Goal: Book appointment/travel/reservation

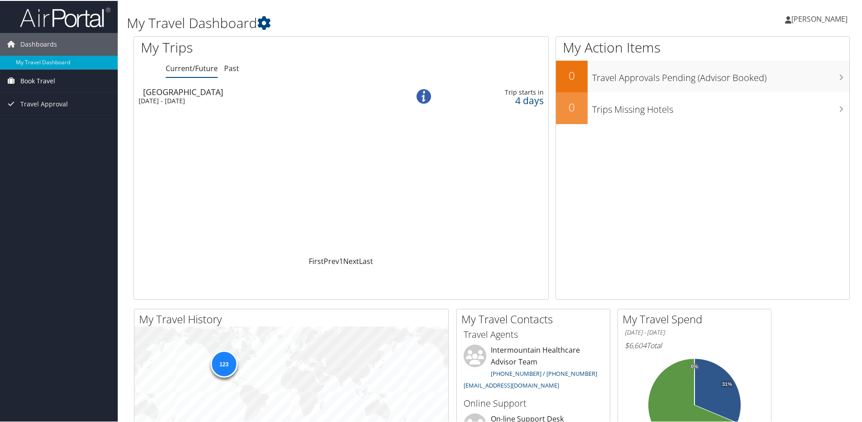
click at [49, 81] on span "Book Travel" at bounding box center [37, 80] width 35 height 23
click at [54, 84] on span "Book Travel" at bounding box center [37, 80] width 35 height 23
click at [45, 80] on span "Book Travel" at bounding box center [37, 80] width 35 height 23
click at [45, 113] on link "Book/Manage Online Trips" at bounding box center [59, 112] width 118 height 14
click at [21, 109] on link "Book/Manage Online Trips" at bounding box center [59, 112] width 118 height 14
